Goal: Task Accomplishment & Management: Manage account settings

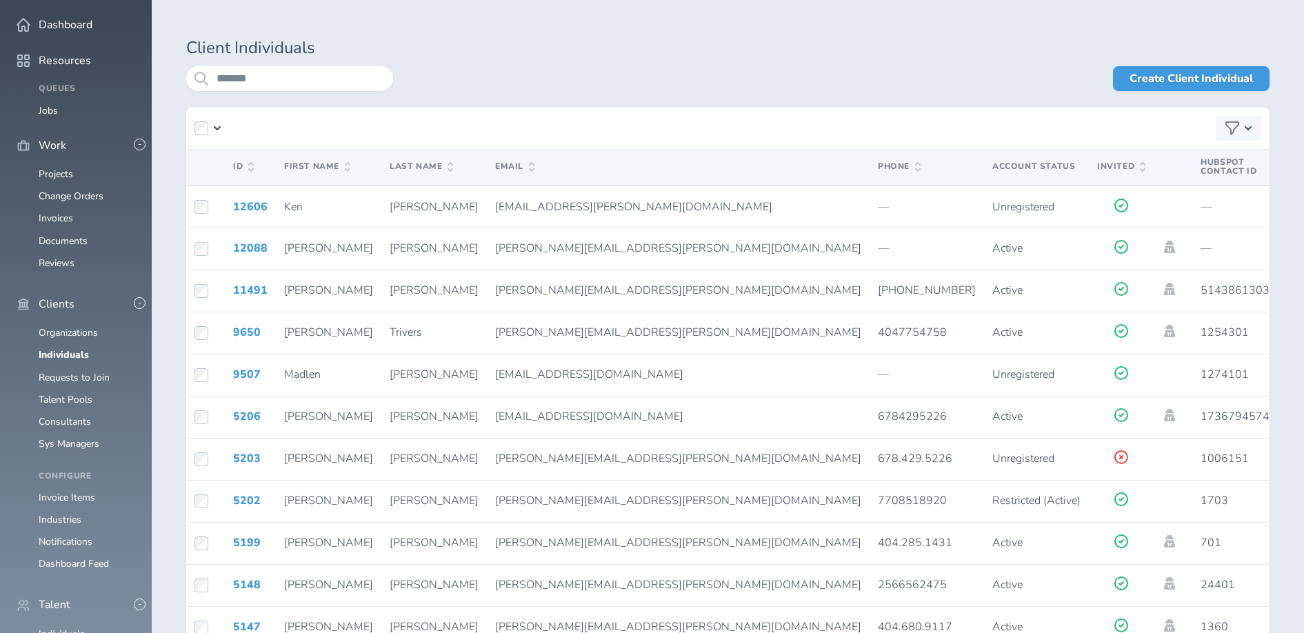
scroll to position [57, 0]
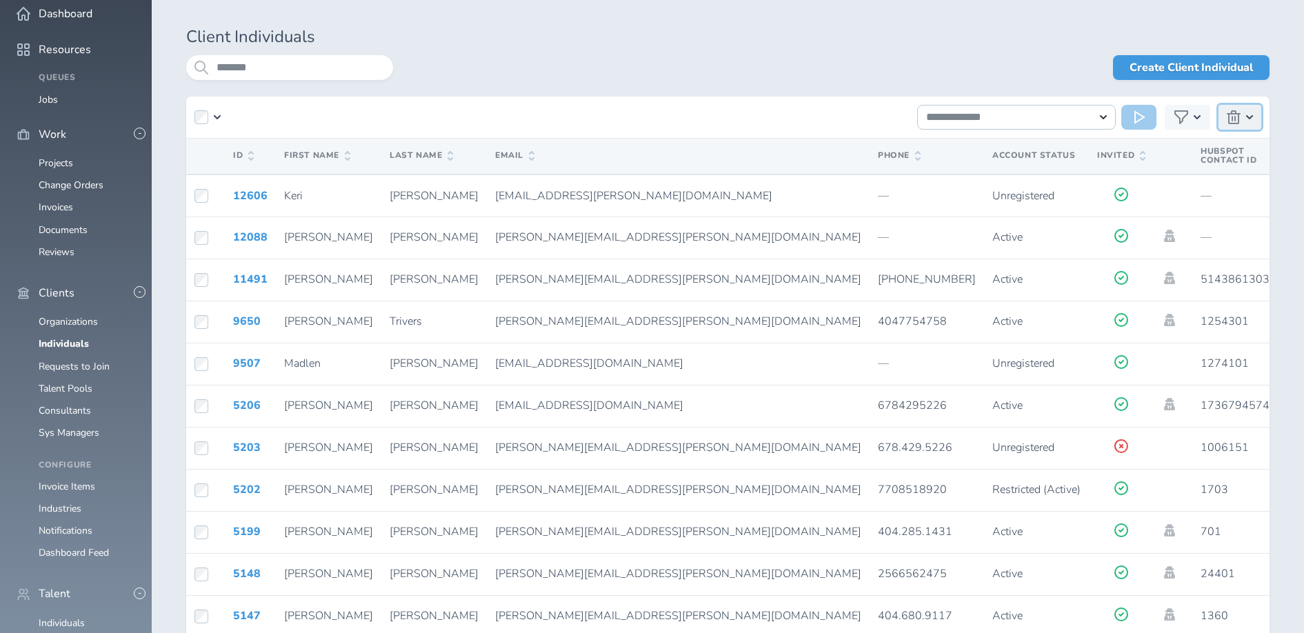
click at [1236, 116] on icon "button" at bounding box center [1234, 117] width 14 height 14
click at [984, 51] on div "**********" at bounding box center [728, 346] width 1084 height 639
click at [1238, 114] on icon "button" at bounding box center [1234, 117] width 14 height 14
click at [1166, 146] on button "Delete Selected (1)" at bounding box center [1175, 145] width 154 height 17
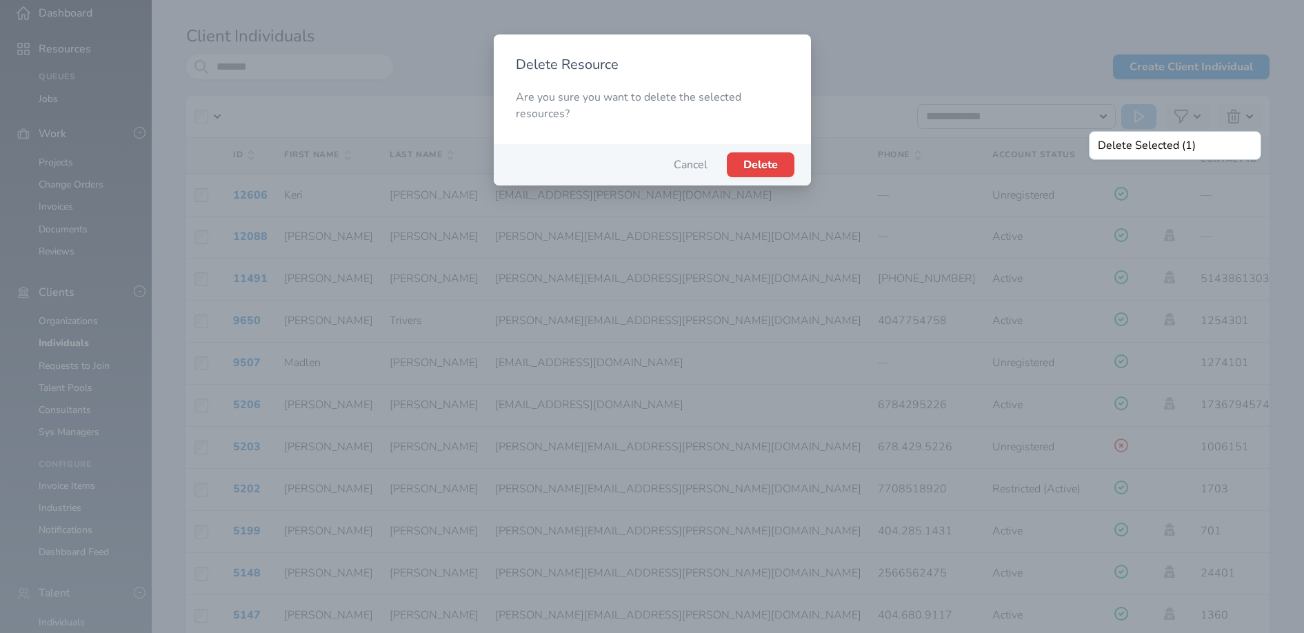
click at [764, 166] on span "Delete" at bounding box center [761, 164] width 34 height 15
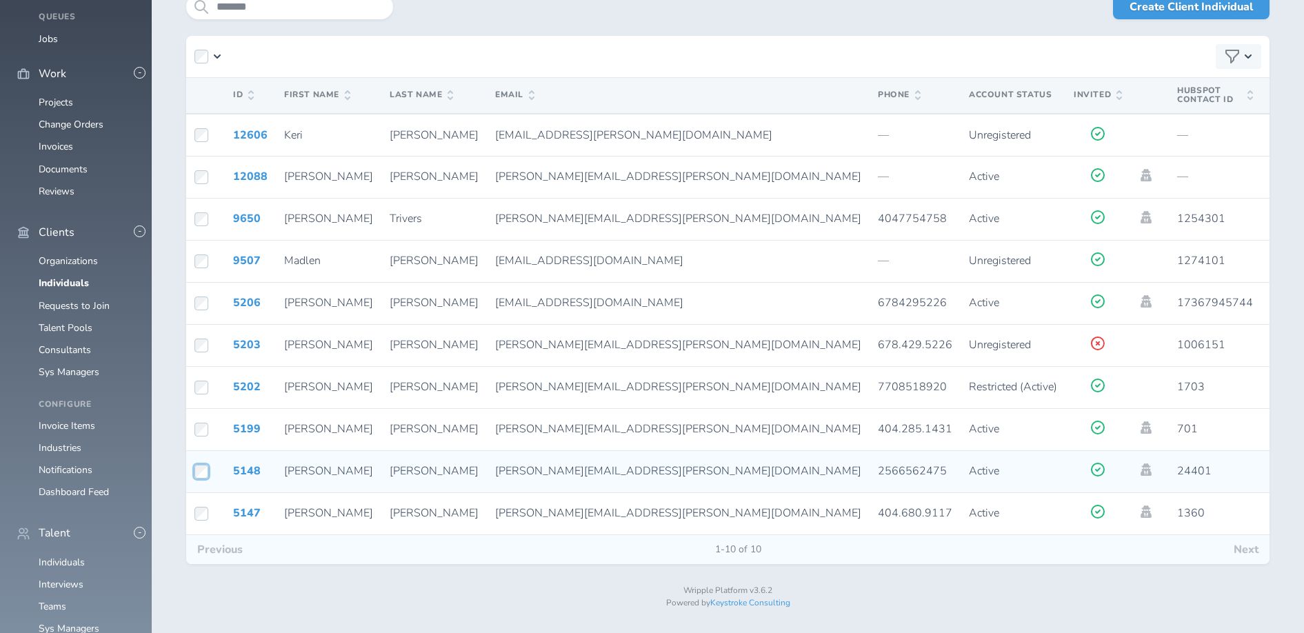
scroll to position [115, 0]
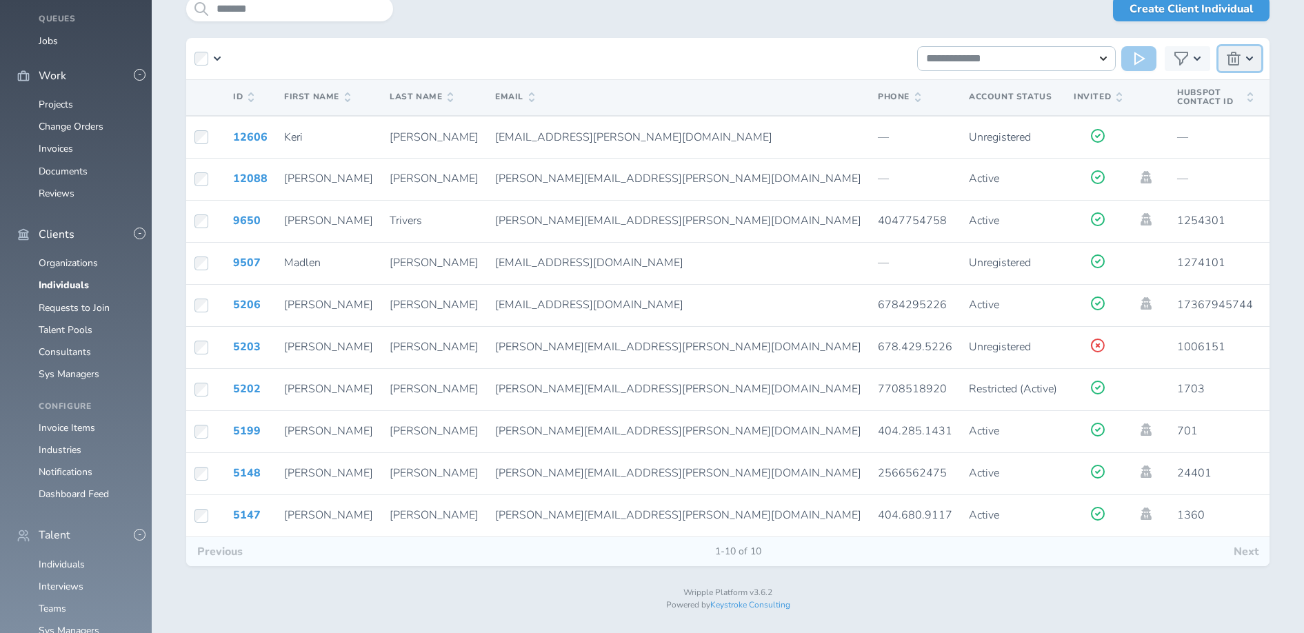
click at [1233, 56] on icon "button" at bounding box center [1234, 59] width 14 height 14
click at [1158, 86] on button "Delete Selected (2)" at bounding box center [1175, 87] width 154 height 17
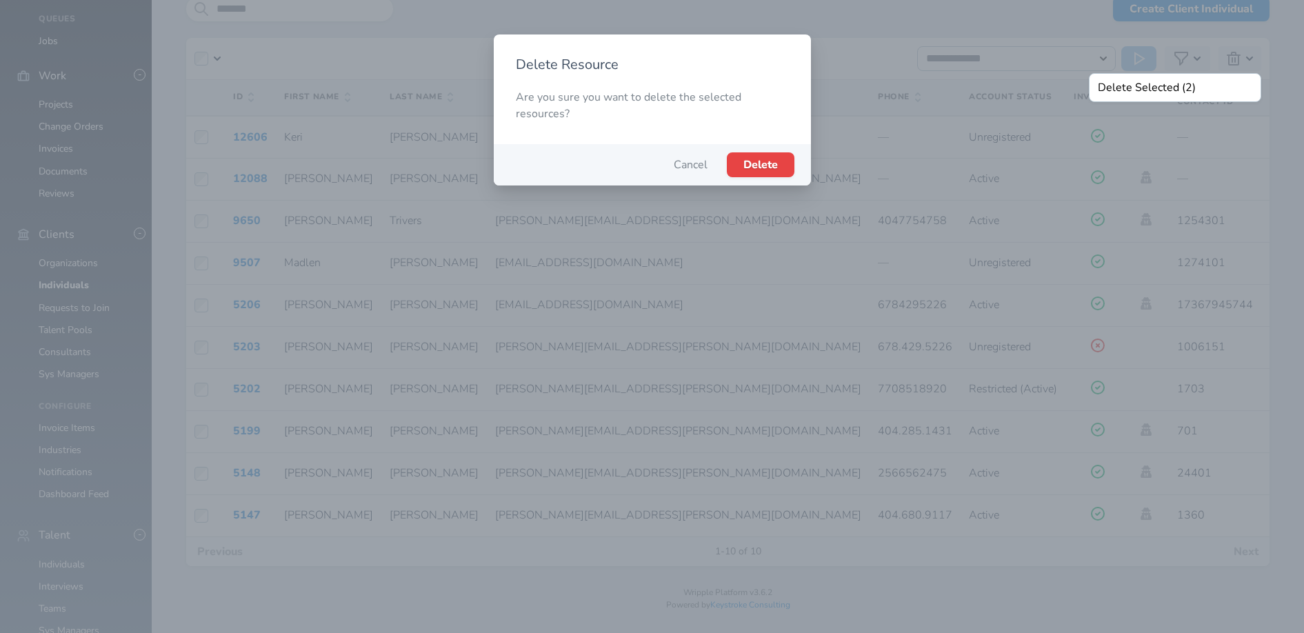
click at [761, 163] on span "Delete" at bounding box center [761, 164] width 34 height 15
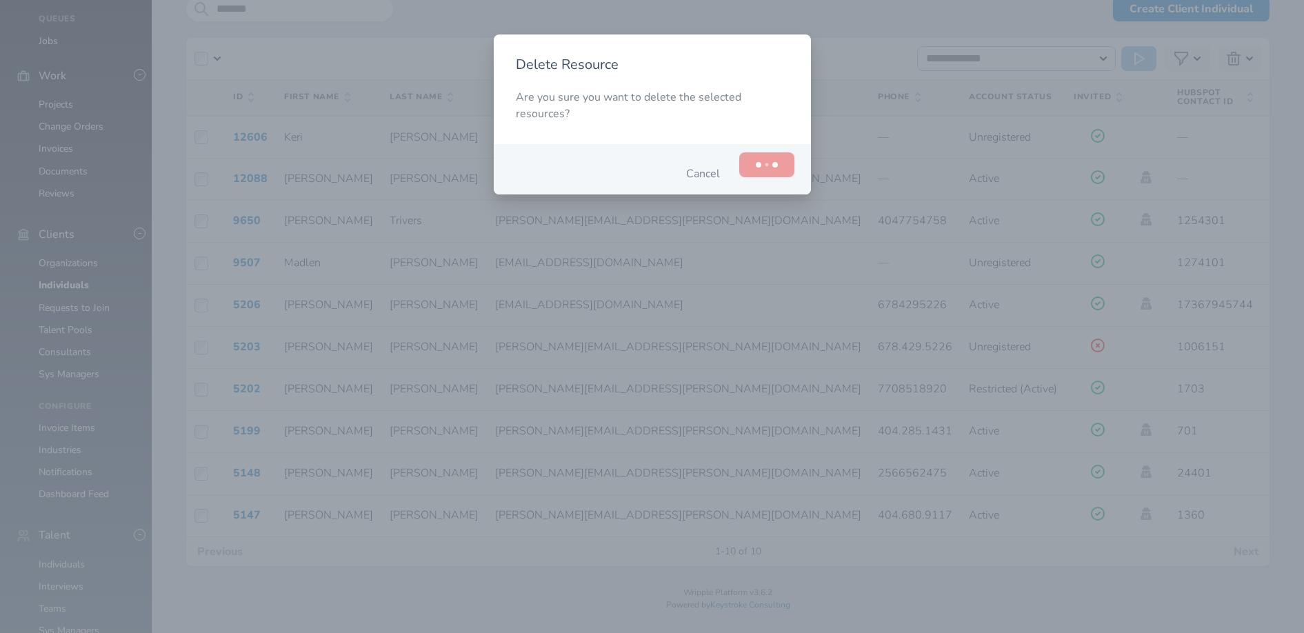
scroll to position [0, 0]
